Goal: Find specific page/section: Find specific page/section

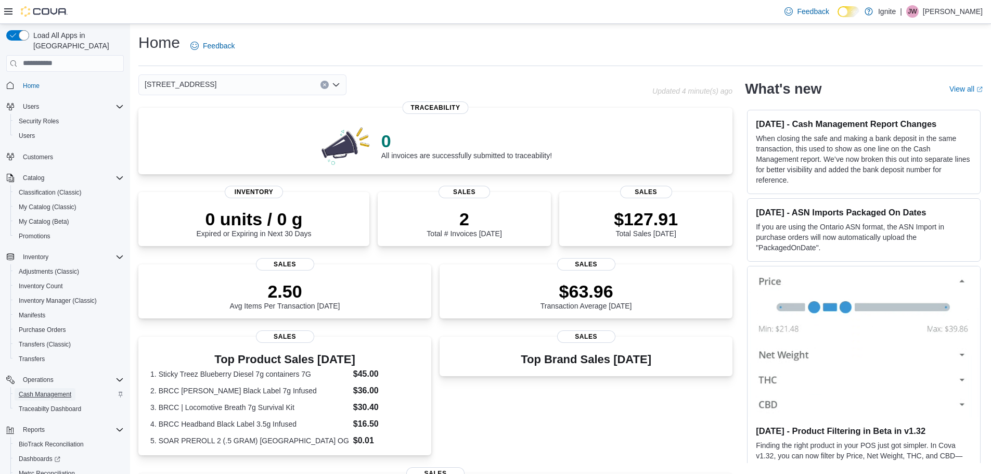
click at [49, 390] on span "Cash Management" at bounding box center [45, 394] width 53 height 8
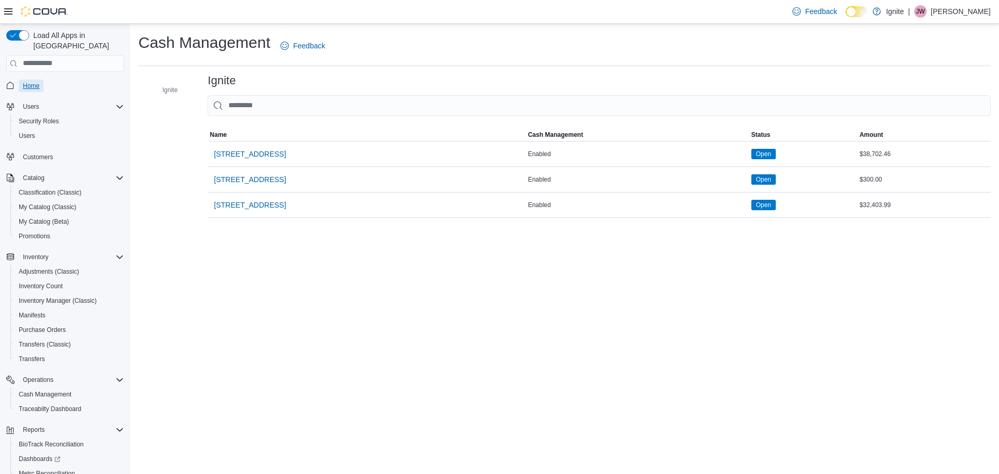
drag, startPoint x: 34, startPoint y: 75, endPoint x: 46, endPoint y: 77, distance: 11.6
click at [34, 82] on span "Home" at bounding box center [31, 86] width 17 height 8
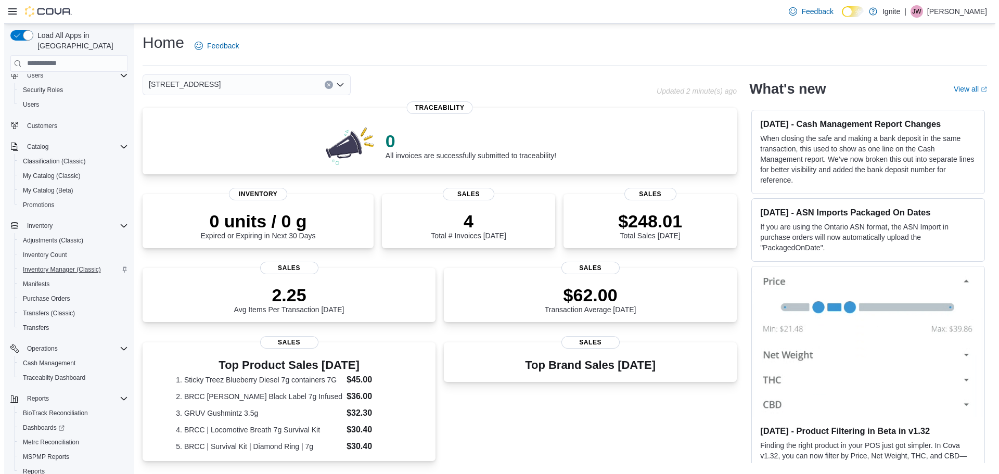
scroll to position [63, 0]
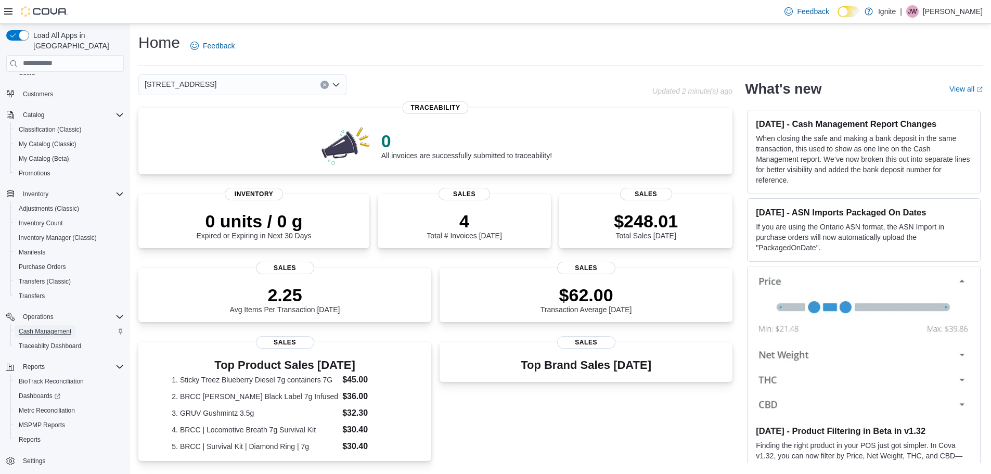
click at [40, 327] on span "Cash Management" at bounding box center [45, 331] width 53 height 8
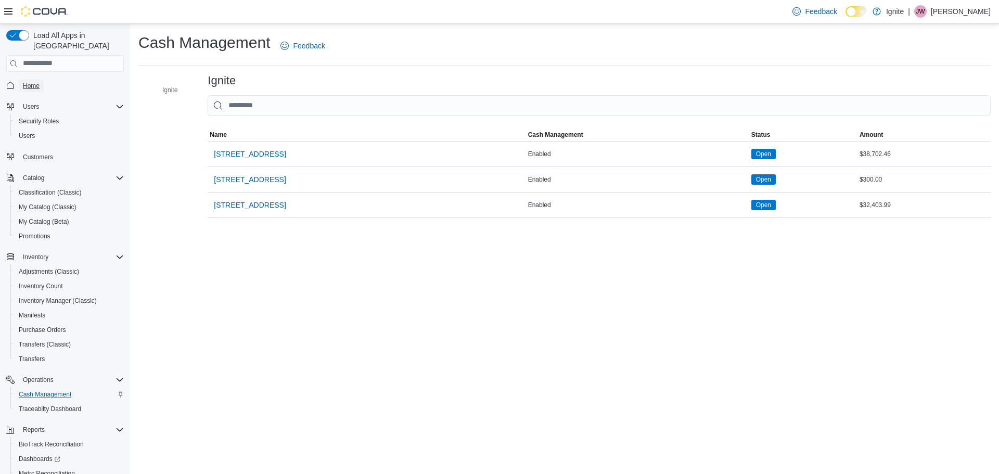
click at [31, 82] on span "Home" at bounding box center [31, 86] width 17 height 8
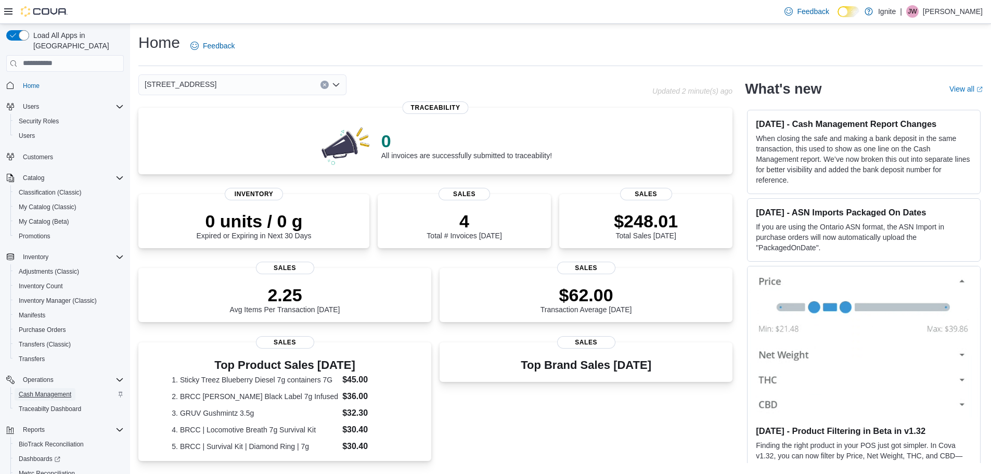
click at [53, 390] on span "Cash Management" at bounding box center [45, 394] width 53 height 8
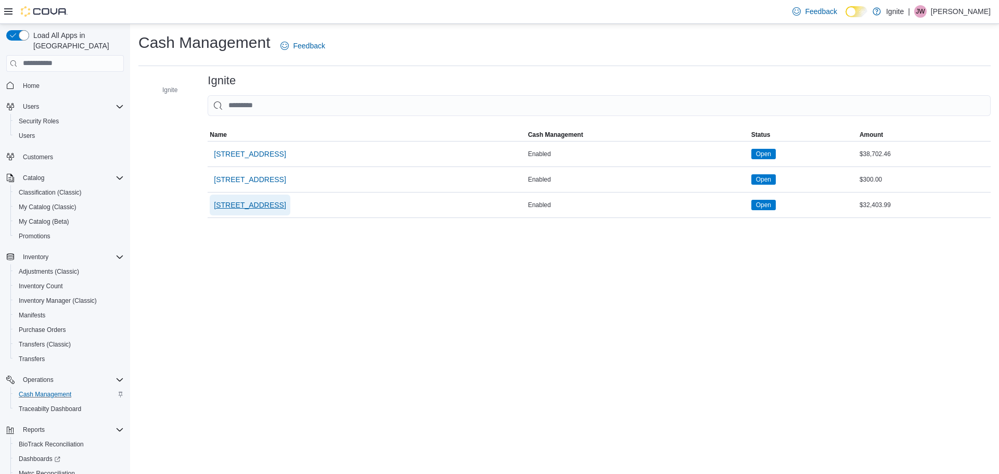
drag, startPoint x: 267, startPoint y: 203, endPoint x: 276, endPoint y: 213, distance: 12.9
click at [268, 204] on span "[STREET_ADDRESS]" at bounding box center [250, 205] width 72 height 10
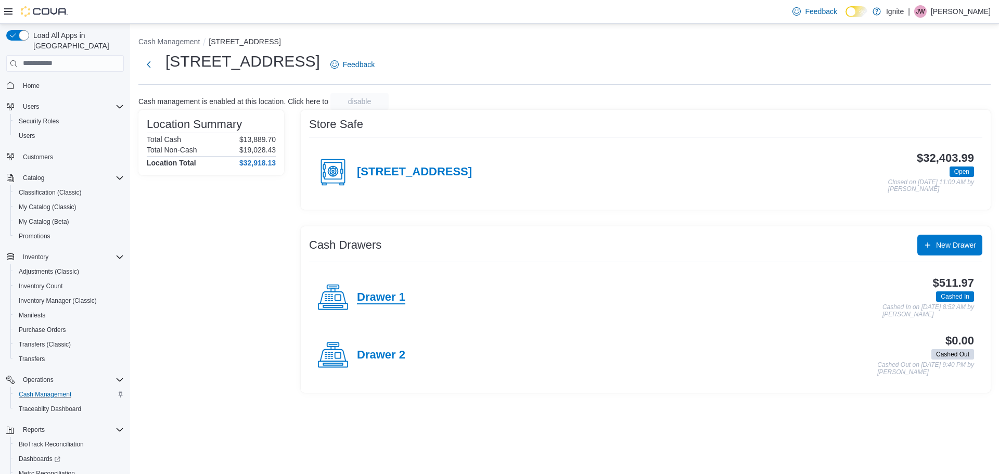
click at [368, 300] on h4 "Drawer 1" at bounding box center [381, 298] width 48 height 14
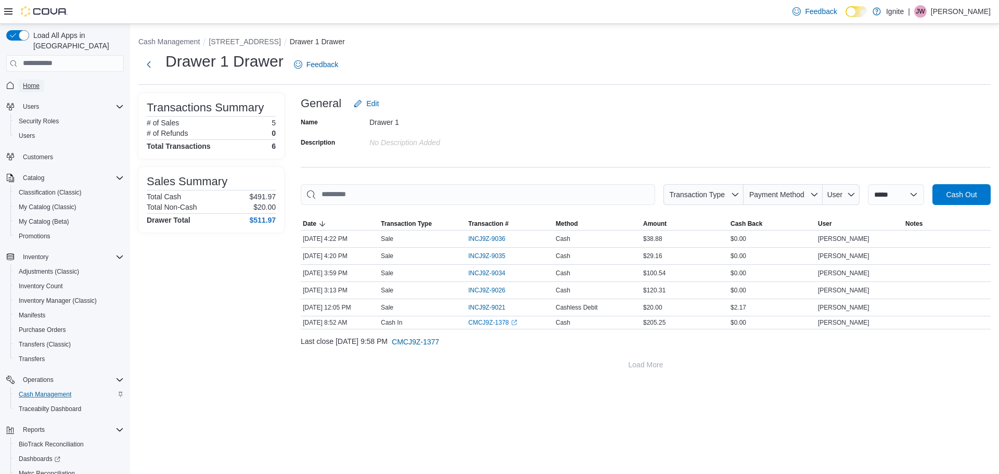
click at [36, 82] on span "Home" at bounding box center [31, 86] width 17 height 8
